Goal: Task Accomplishment & Management: Manage account settings

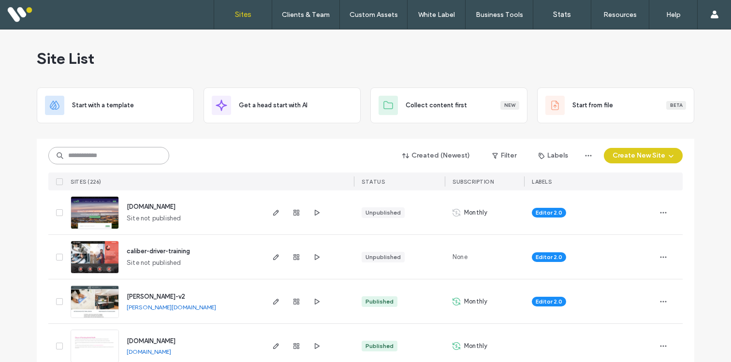
click at [98, 159] on input at bounding box center [108, 155] width 121 height 17
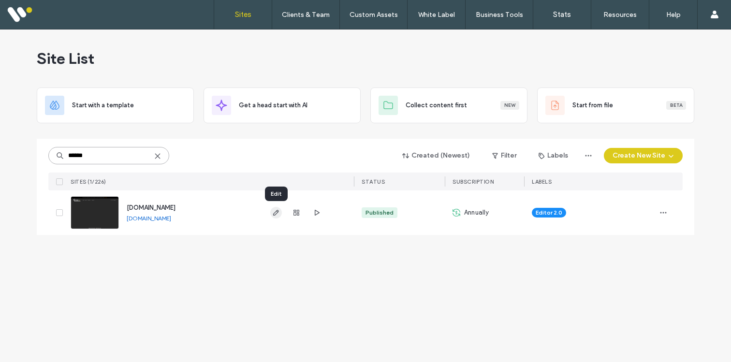
type input "******"
click at [274, 211] on icon "button" at bounding box center [276, 213] width 8 height 8
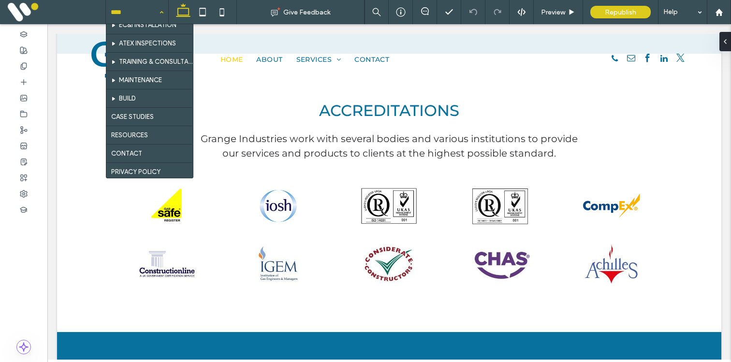
scroll to position [128, 0]
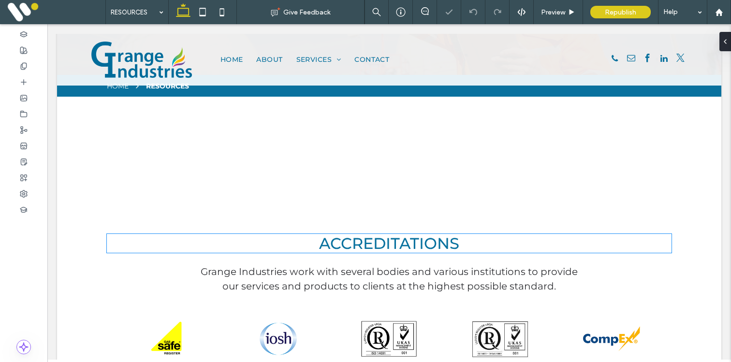
scroll to position [117, 0]
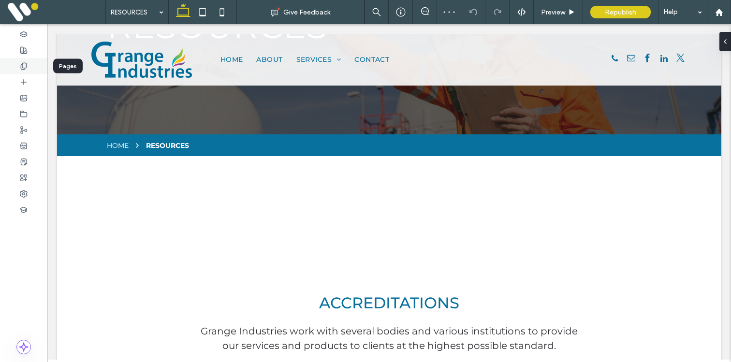
click at [22, 60] on div at bounding box center [23, 66] width 47 height 16
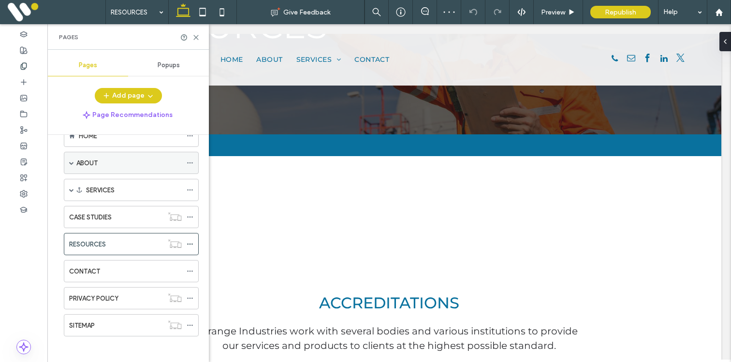
scroll to position [30, 0]
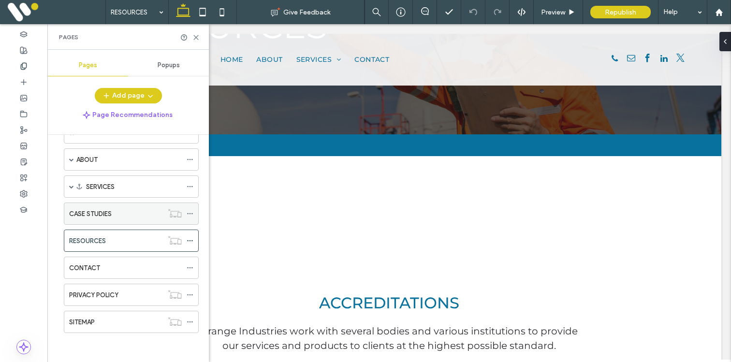
click at [143, 213] on div "CASE STUDIES" at bounding box center [116, 214] width 94 height 10
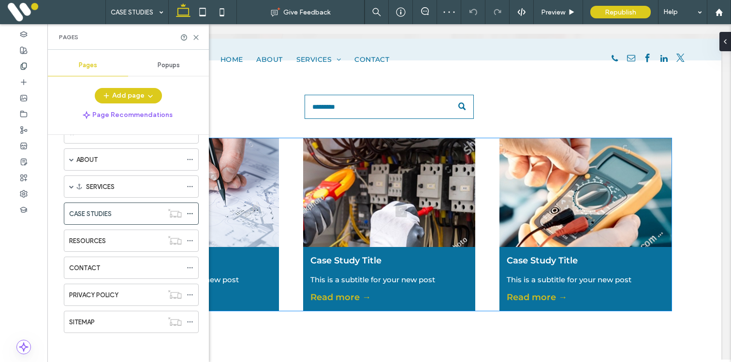
scroll to position [244, 0]
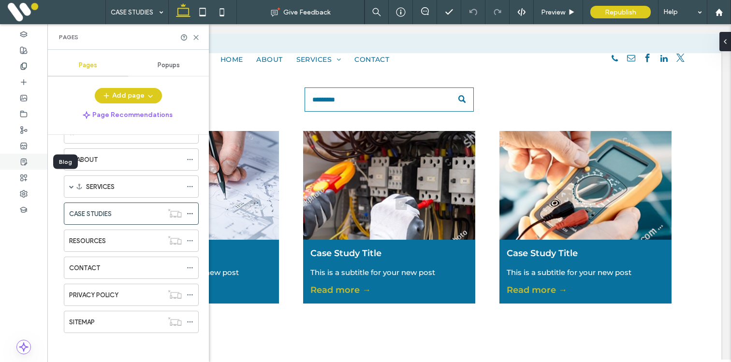
click at [21, 162] on icon at bounding box center [24, 162] width 8 height 8
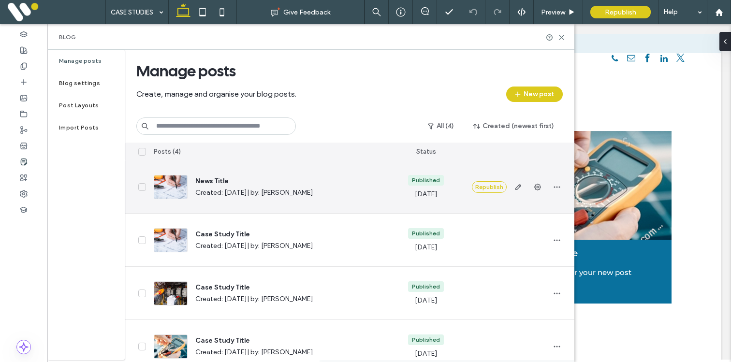
scroll to position [13, 0]
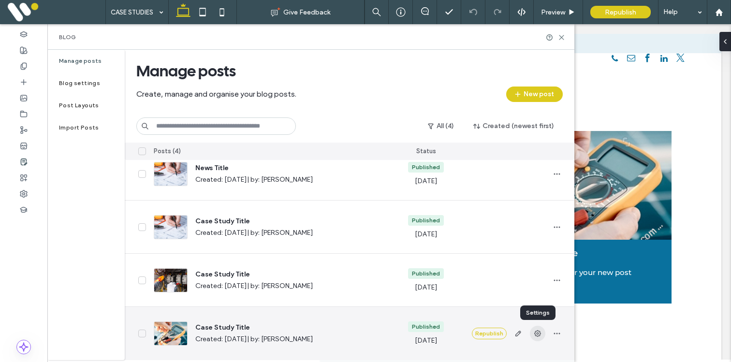
click at [542, 334] on span "button" at bounding box center [537, 333] width 15 height 15
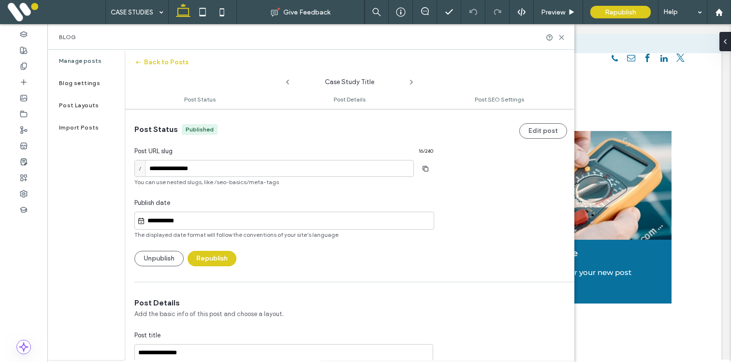
scroll to position [0, 0]
click at [161, 260] on button "Unpublish" at bounding box center [158, 257] width 49 height 15
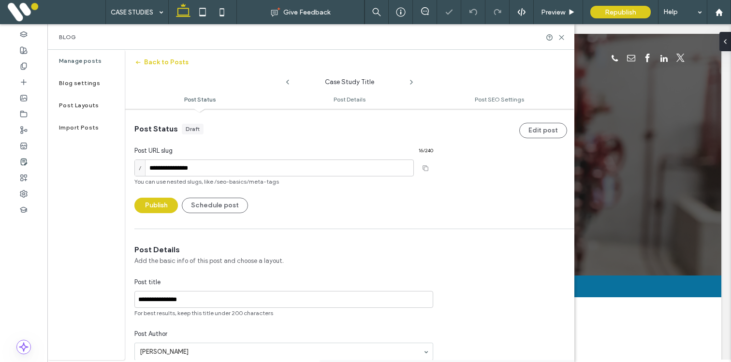
scroll to position [0, 0]
click at [289, 82] on icon at bounding box center [288, 82] width 8 height 8
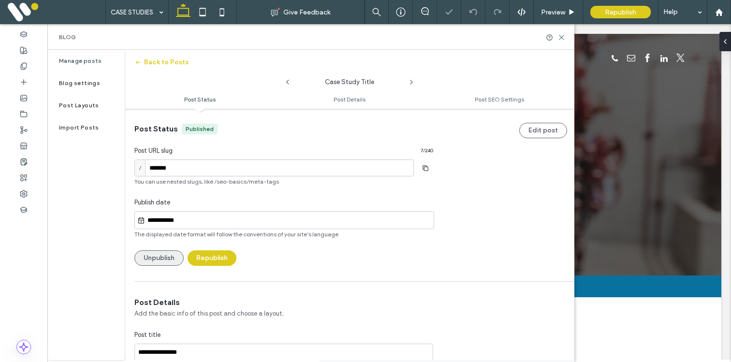
click at [156, 257] on button "Unpublish" at bounding box center [158, 257] width 49 height 15
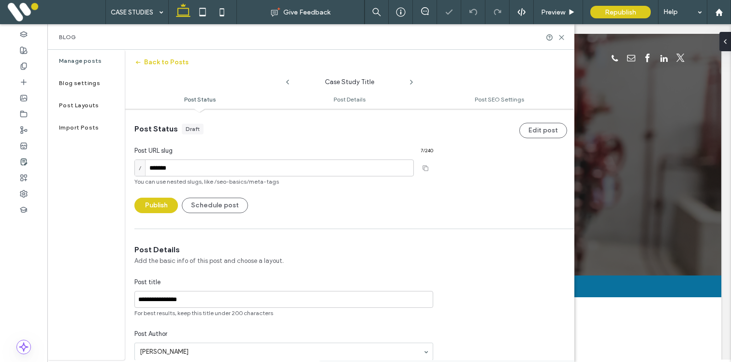
click at [286, 76] on span at bounding box center [288, 80] width 8 height 13
click at [288, 81] on icon at bounding box center [288, 82] width 8 height 8
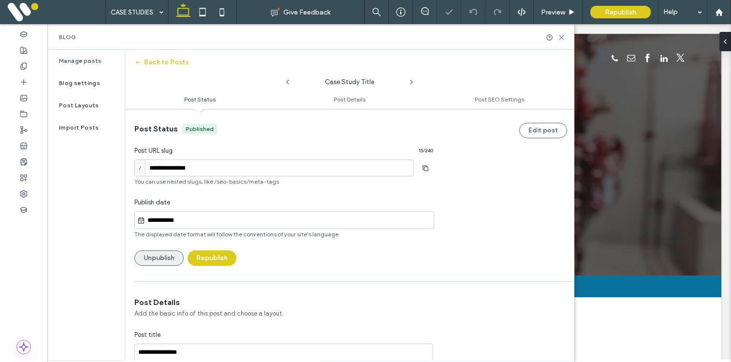
click at [165, 259] on button "Unpublish" at bounding box center [158, 257] width 49 height 15
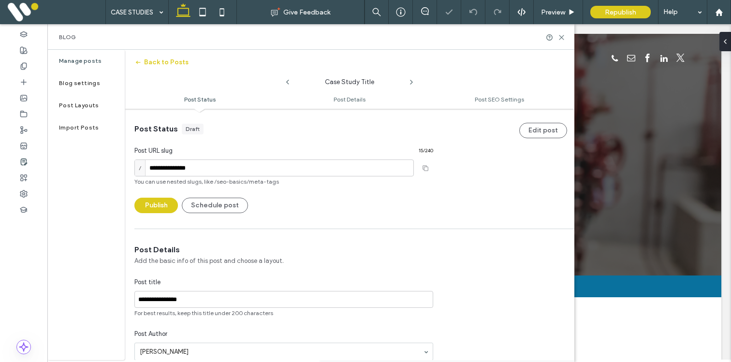
click at [288, 80] on use at bounding box center [287, 82] width 3 height 5
type input "**********"
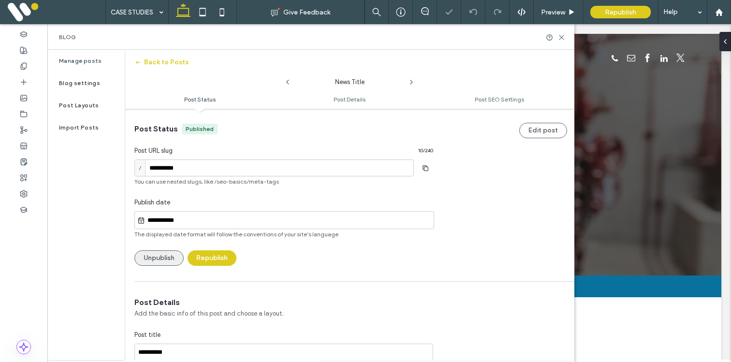
click at [167, 257] on button "Unpublish" at bounding box center [158, 257] width 49 height 15
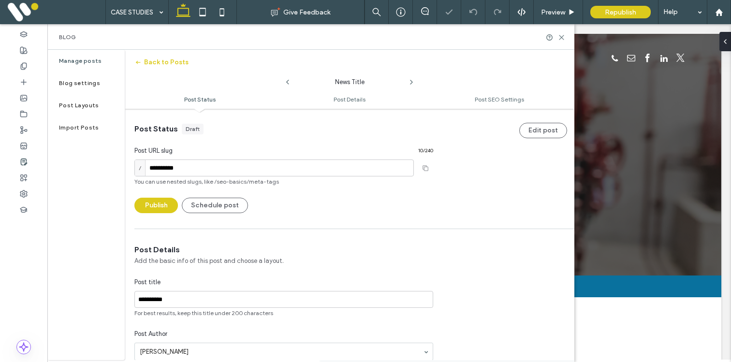
click at [287, 82] on use at bounding box center [287, 82] width 3 height 5
type input "**********"
click at [160, 58] on button "Back to Posts" at bounding box center [161, 62] width 54 height 15
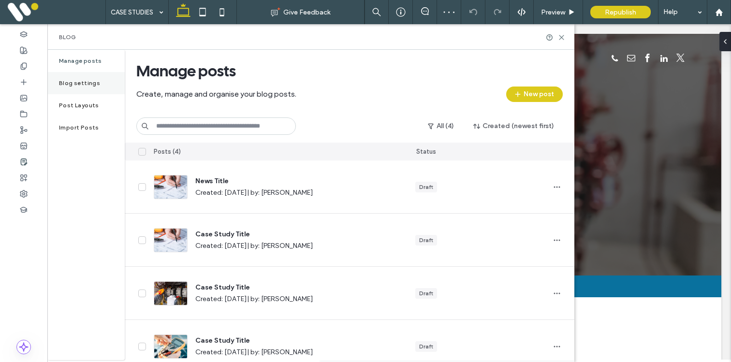
click at [83, 86] on label "Blog settings" at bounding box center [79, 83] width 41 height 7
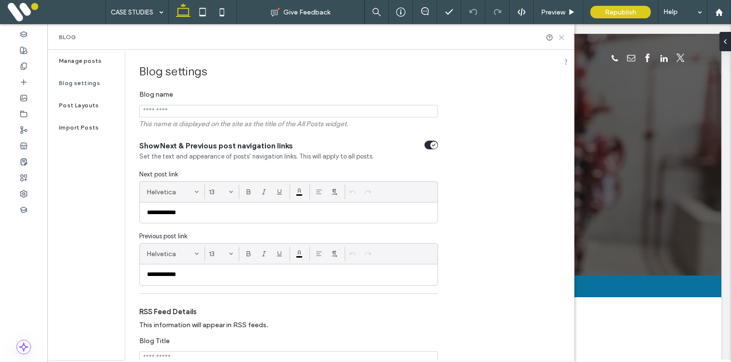
click at [564, 37] on icon at bounding box center [561, 37] width 7 height 7
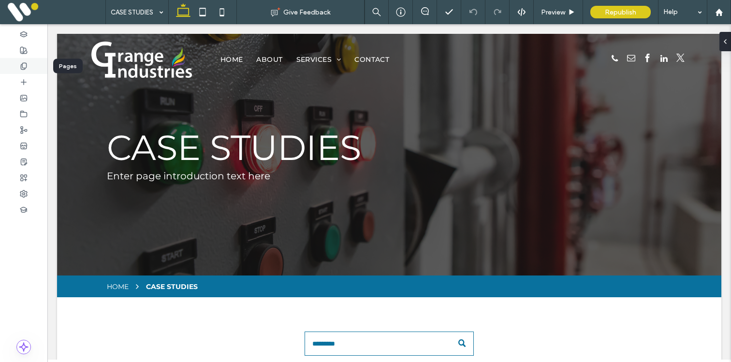
click at [19, 60] on div at bounding box center [23, 66] width 47 height 16
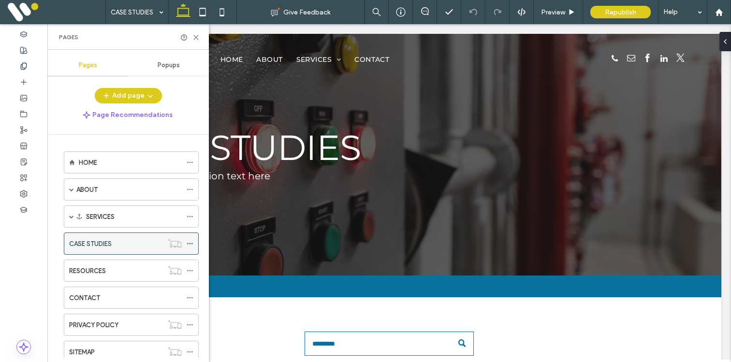
click at [190, 243] on use at bounding box center [189, 243] width 5 height 1
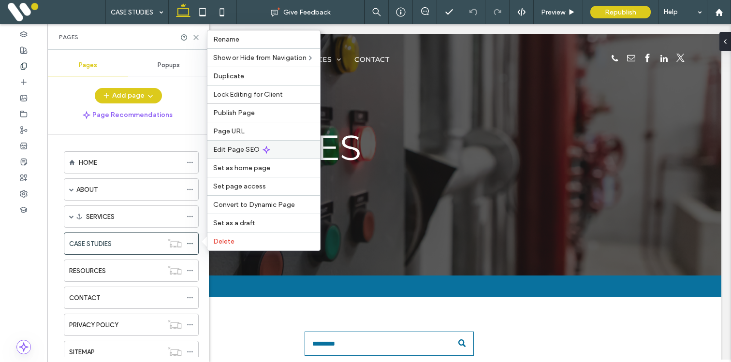
click at [236, 149] on span "Edit Page SEO" at bounding box center [236, 150] width 46 height 8
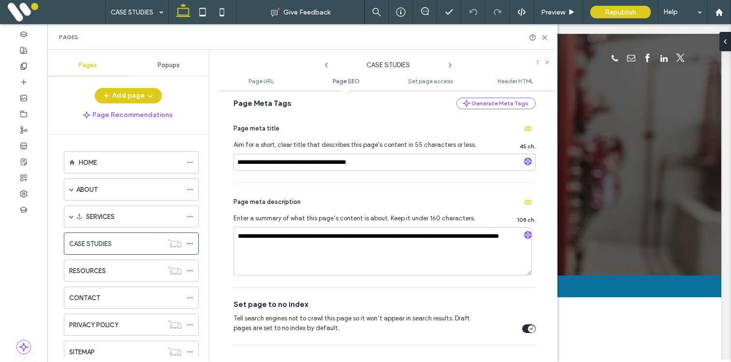
scroll to position [269, 0]
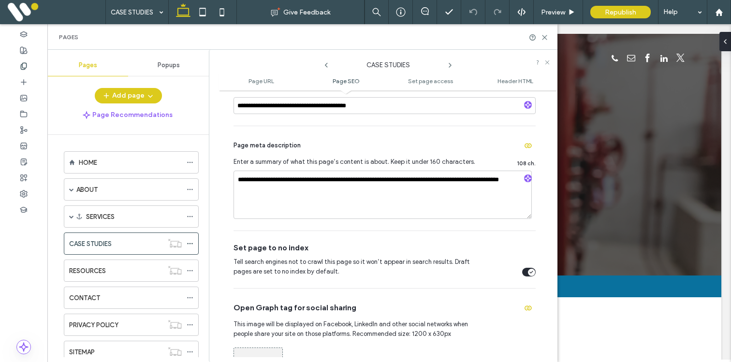
click at [450, 65] on use at bounding box center [450, 65] width 2 height 4
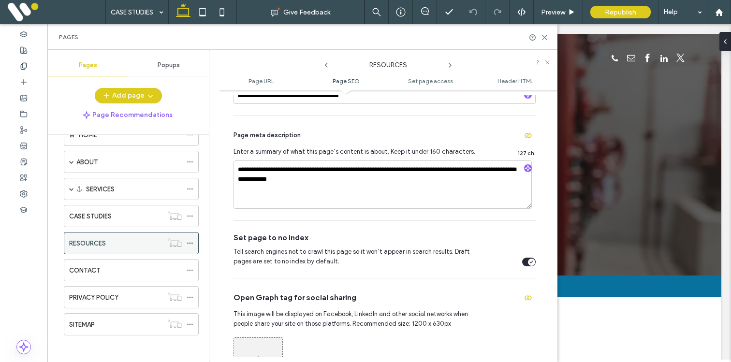
scroll to position [30, 0]
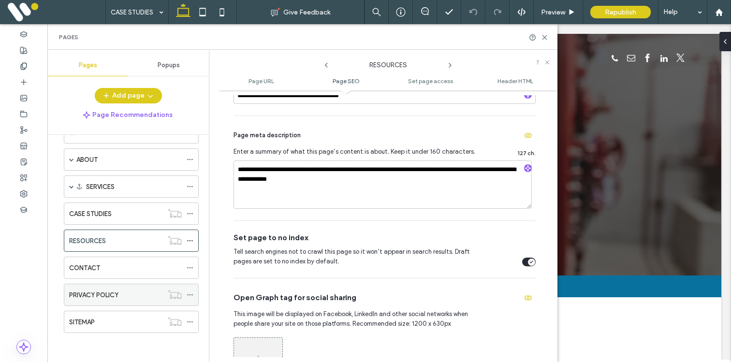
click at [148, 297] on div "PRIVACY POLICY" at bounding box center [116, 295] width 94 height 10
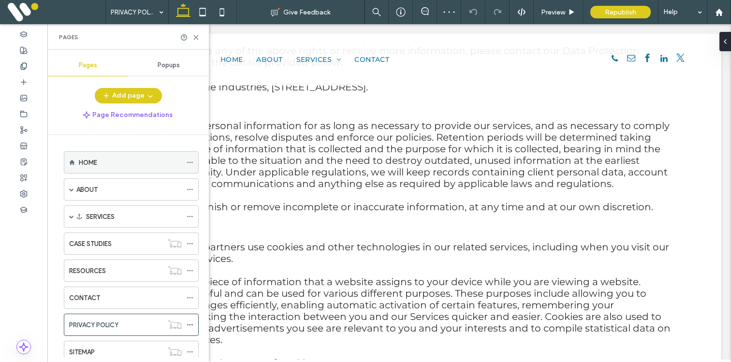
click at [138, 165] on div "HOME" at bounding box center [130, 163] width 103 height 10
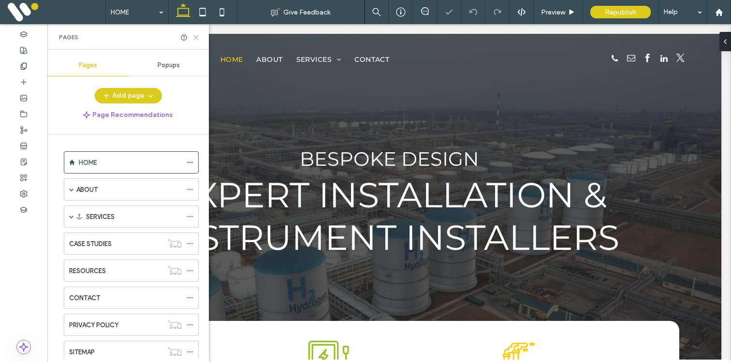
click at [197, 37] on icon at bounding box center [195, 37] width 7 height 7
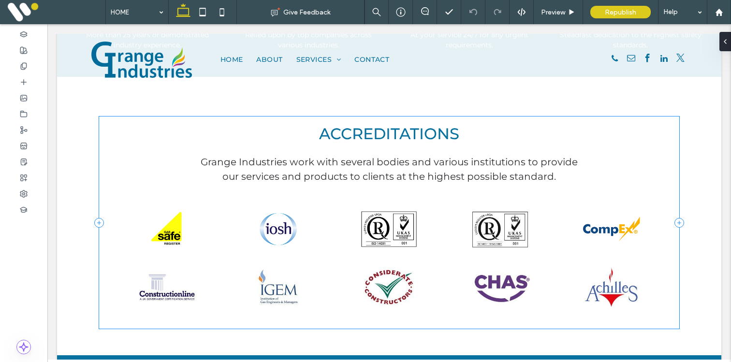
scroll to position [1100, 0]
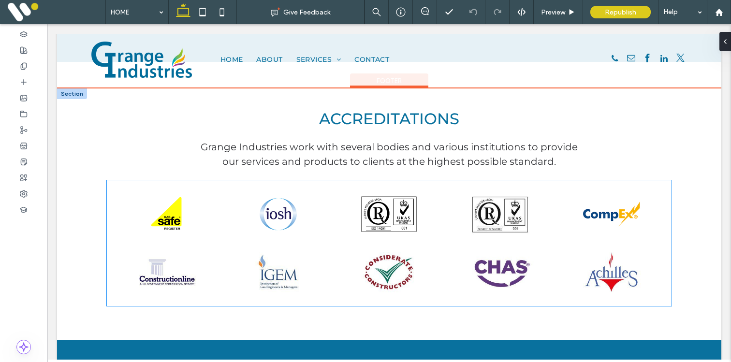
click at [407, 230] on link at bounding box center [389, 214] width 102 height 48
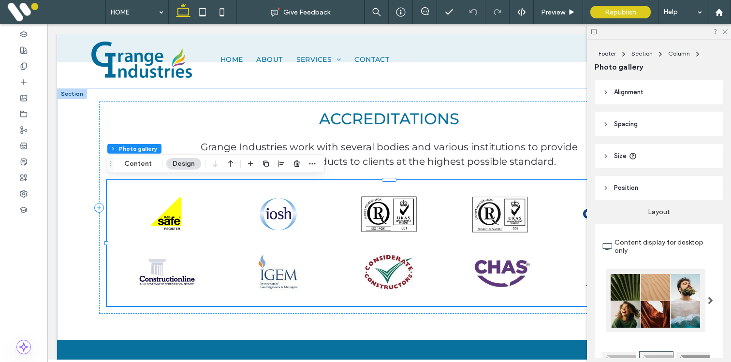
scroll to position [345, 0]
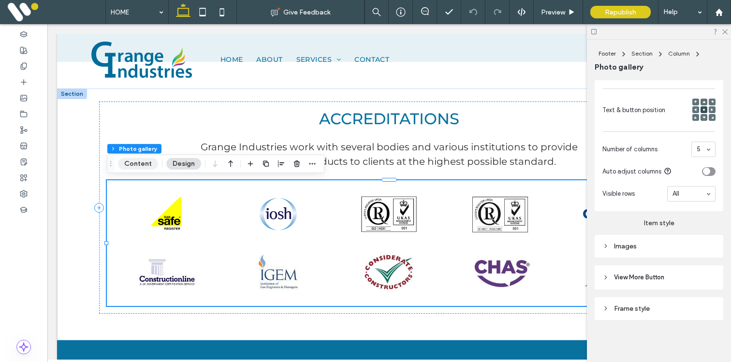
click at [136, 165] on button "Content" at bounding box center [138, 164] width 40 height 12
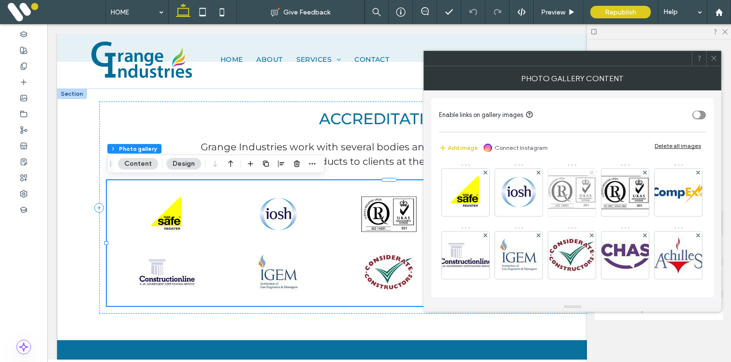
click at [591, 171] on icon at bounding box center [592, 173] width 4 height 4
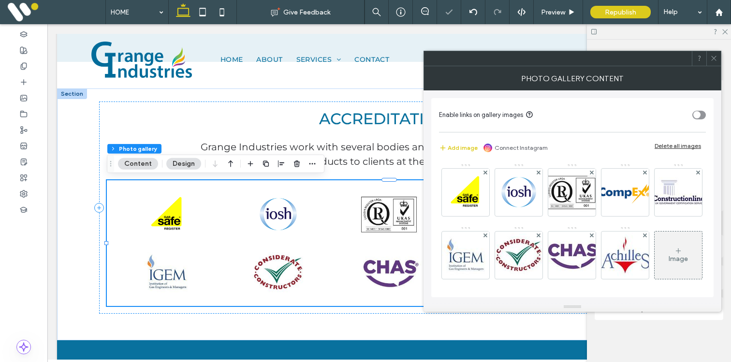
click at [591, 171] on icon at bounding box center [592, 173] width 4 height 4
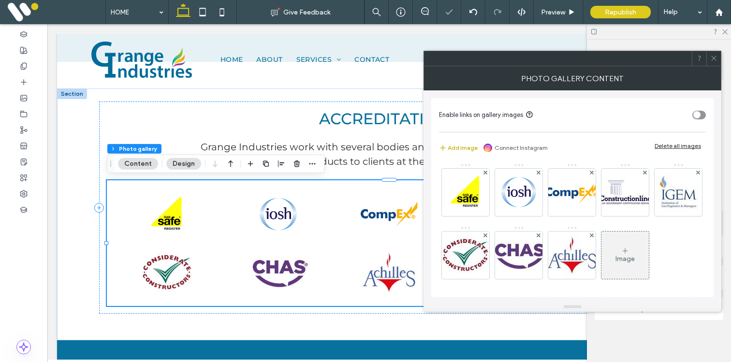
click at [466, 147] on button "Add image" at bounding box center [458, 148] width 39 height 12
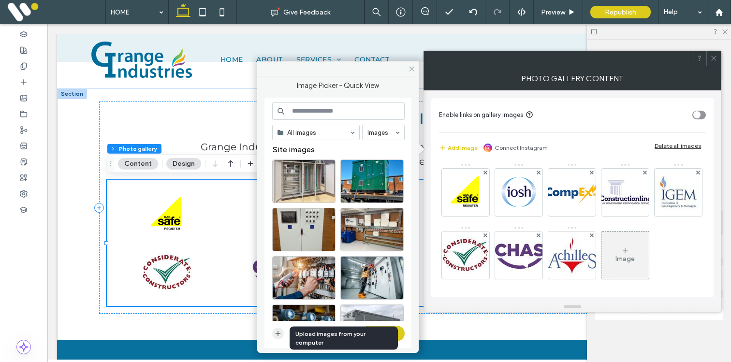
click at [278, 337] on icon "button" at bounding box center [278, 334] width 8 height 8
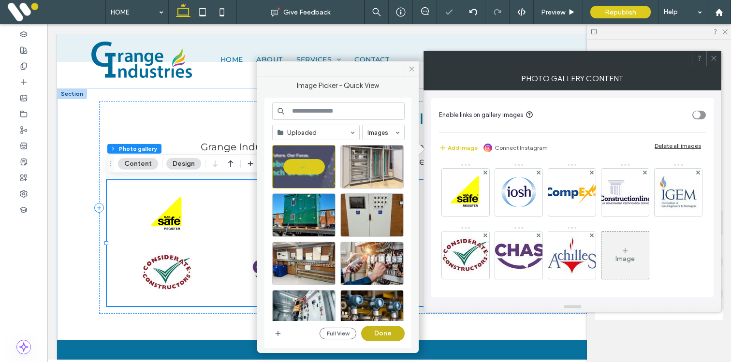
click at [388, 333] on button "Done" at bounding box center [383, 333] width 44 height 15
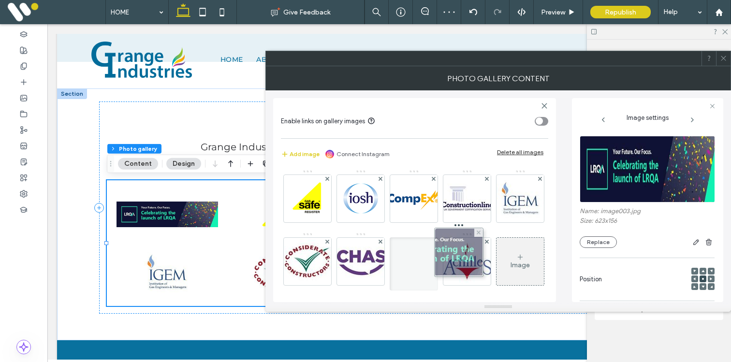
drag, startPoint x: 308, startPoint y: 207, endPoint x: 456, endPoint y: 261, distance: 158.3
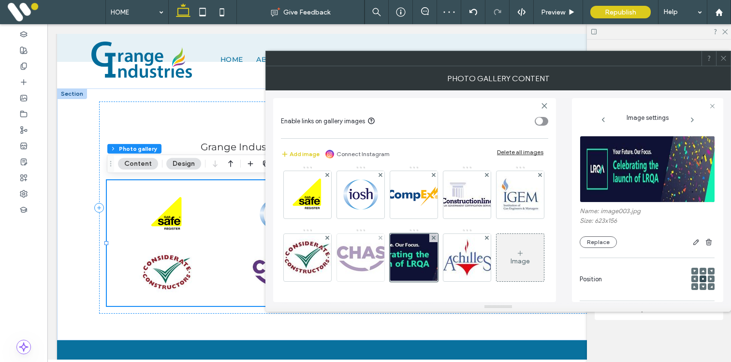
scroll to position [67, 0]
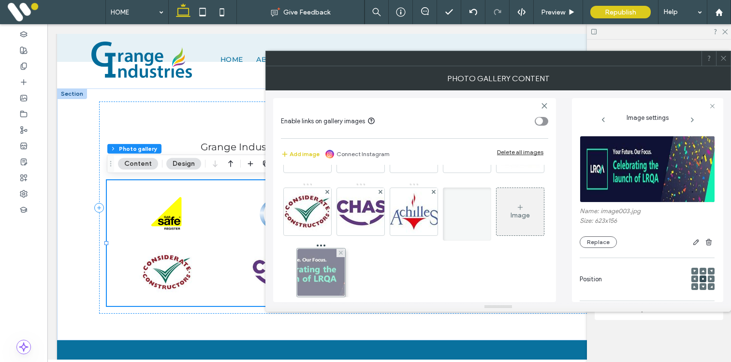
drag, startPoint x: 462, startPoint y: 204, endPoint x: 315, endPoint y: 265, distance: 159.6
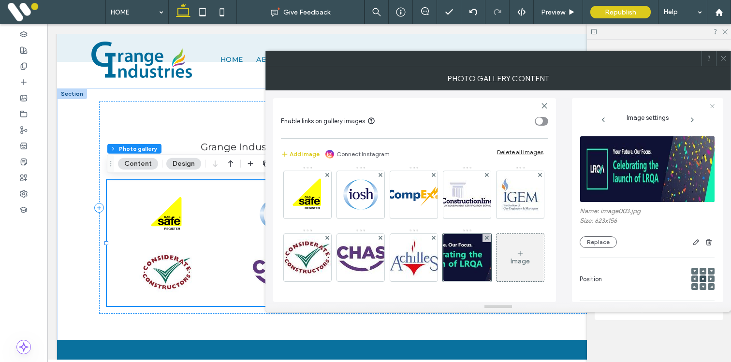
click at [724, 58] on icon at bounding box center [723, 58] width 7 height 7
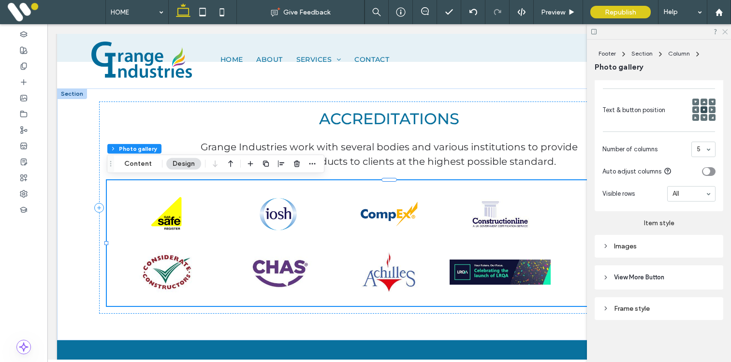
click at [725, 32] on use at bounding box center [724, 31] width 5 height 5
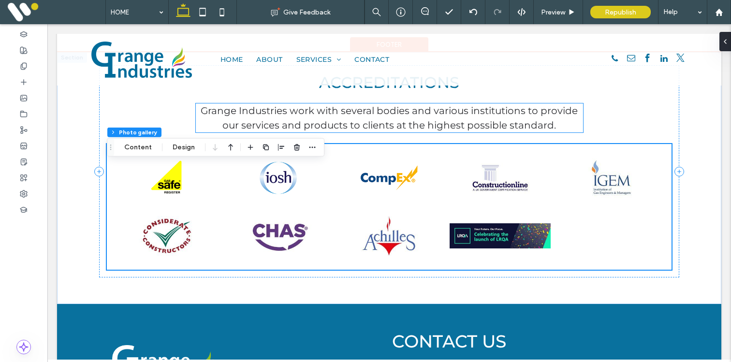
scroll to position [1147, 0]
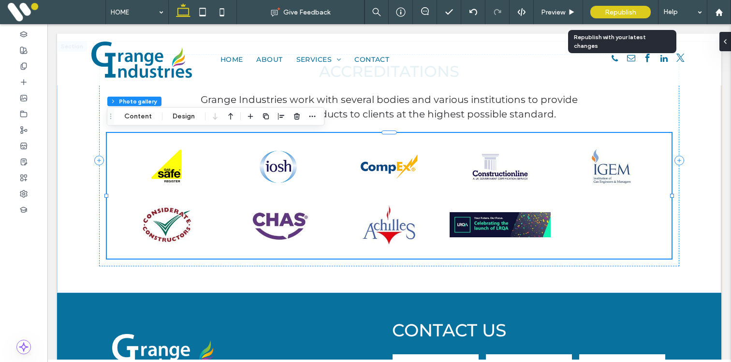
click at [614, 10] on span "Republish" at bounding box center [620, 12] width 31 height 8
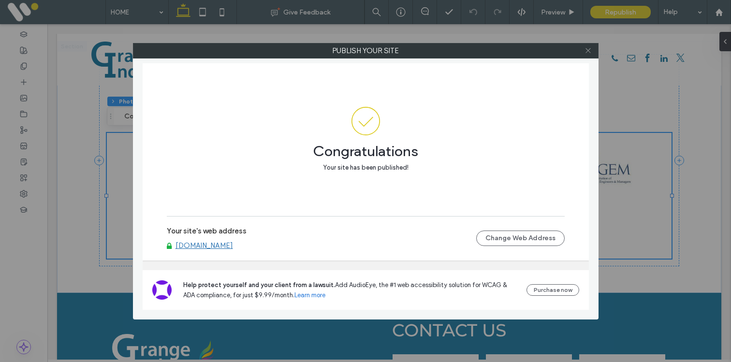
click at [589, 51] on icon at bounding box center [588, 50] width 7 height 7
